Goal: Entertainment & Leisure: Consume media (video, audio)

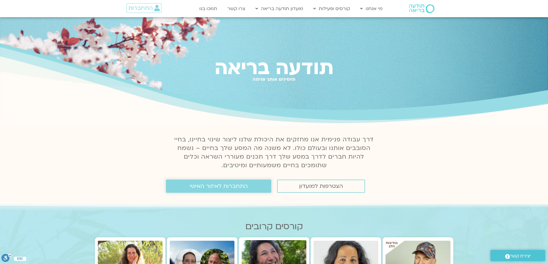
click at [229, 189] on span "התחברות לאיזור האישי" at bounding box center [219, 186] width 58 height 6
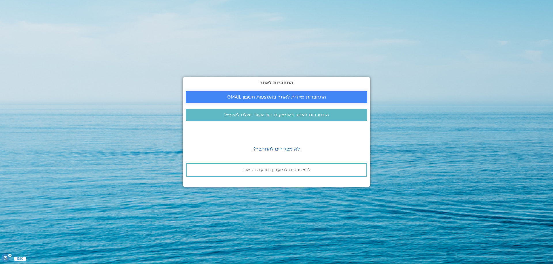
click at [275, 100] on link "התחברות מיידית לאתר באמצעות חשבון GMAIL" at bounding box center [276, 97] width 181 height 12
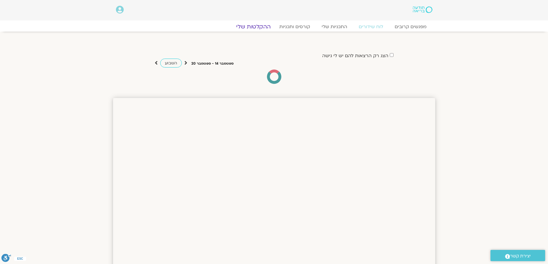
click at [258, 28] on link "ההקלטות שלי" at bounding box center [253, 26] width 48 height 7
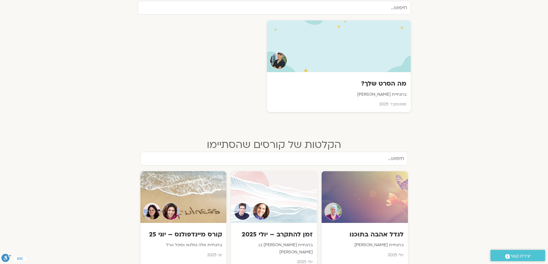
scroll to position [230, 0]
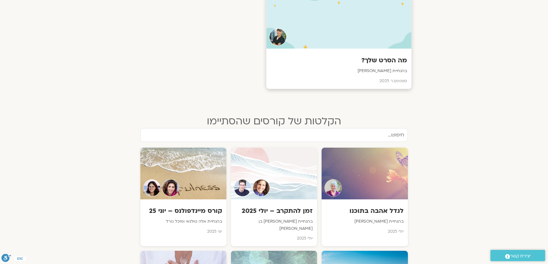
click at [376, 60] on h3 "מה הסרט שלך?" at bounding box center [339, 60] width 137 height 9
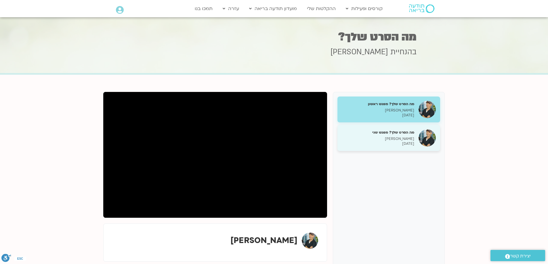
click at [383, 133] on h5 "מה הסרט שלך? מפגש שני" at bounding box center [378, 132] width 73 height 5
